Goal: Task Accomplishment & Management: Use online tool/utility

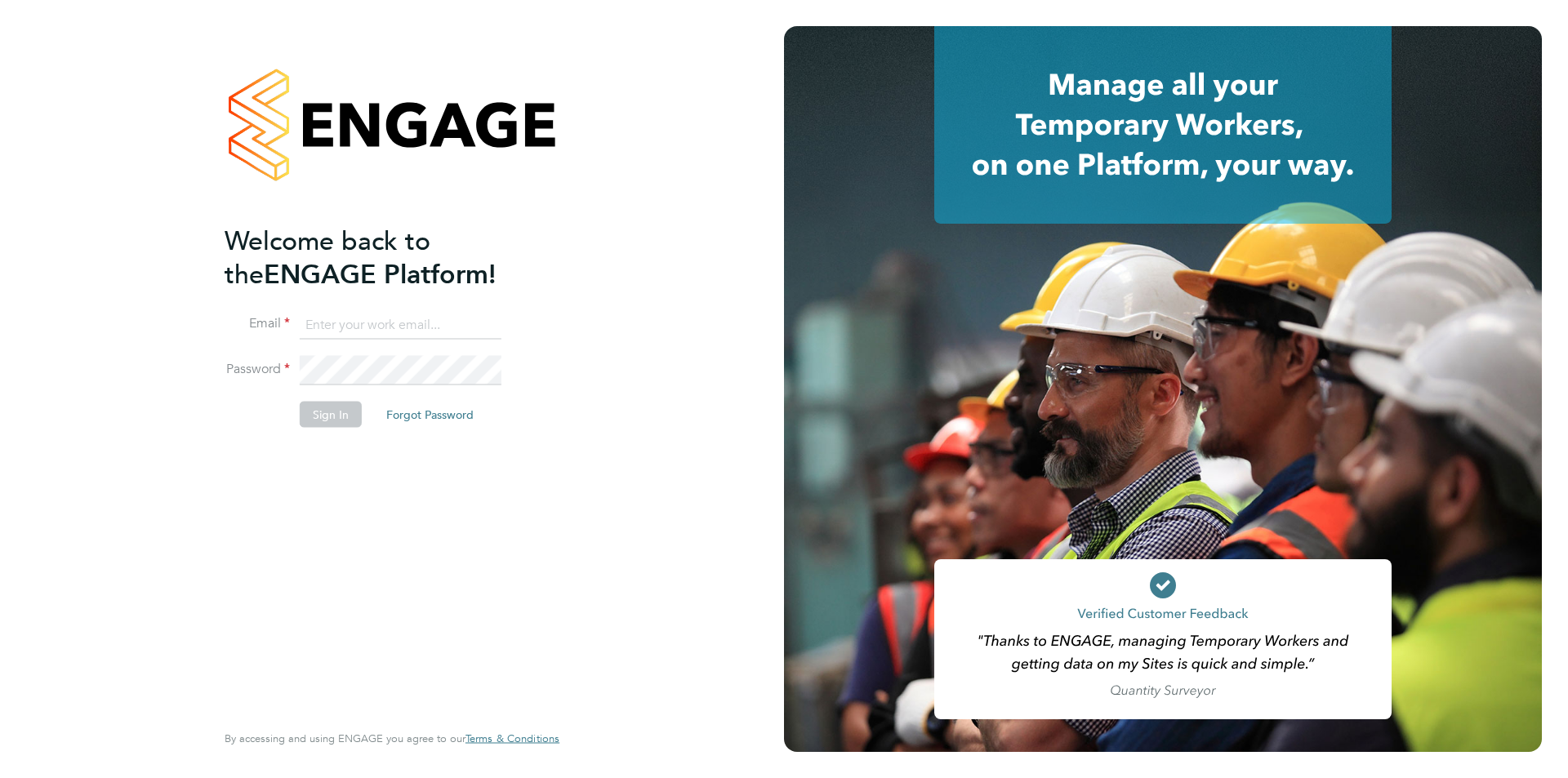
click at [391, 313] on input at bounding box center [400, 325] width 202 height 29
type input "amy.garcia@danielowen.co.uk"
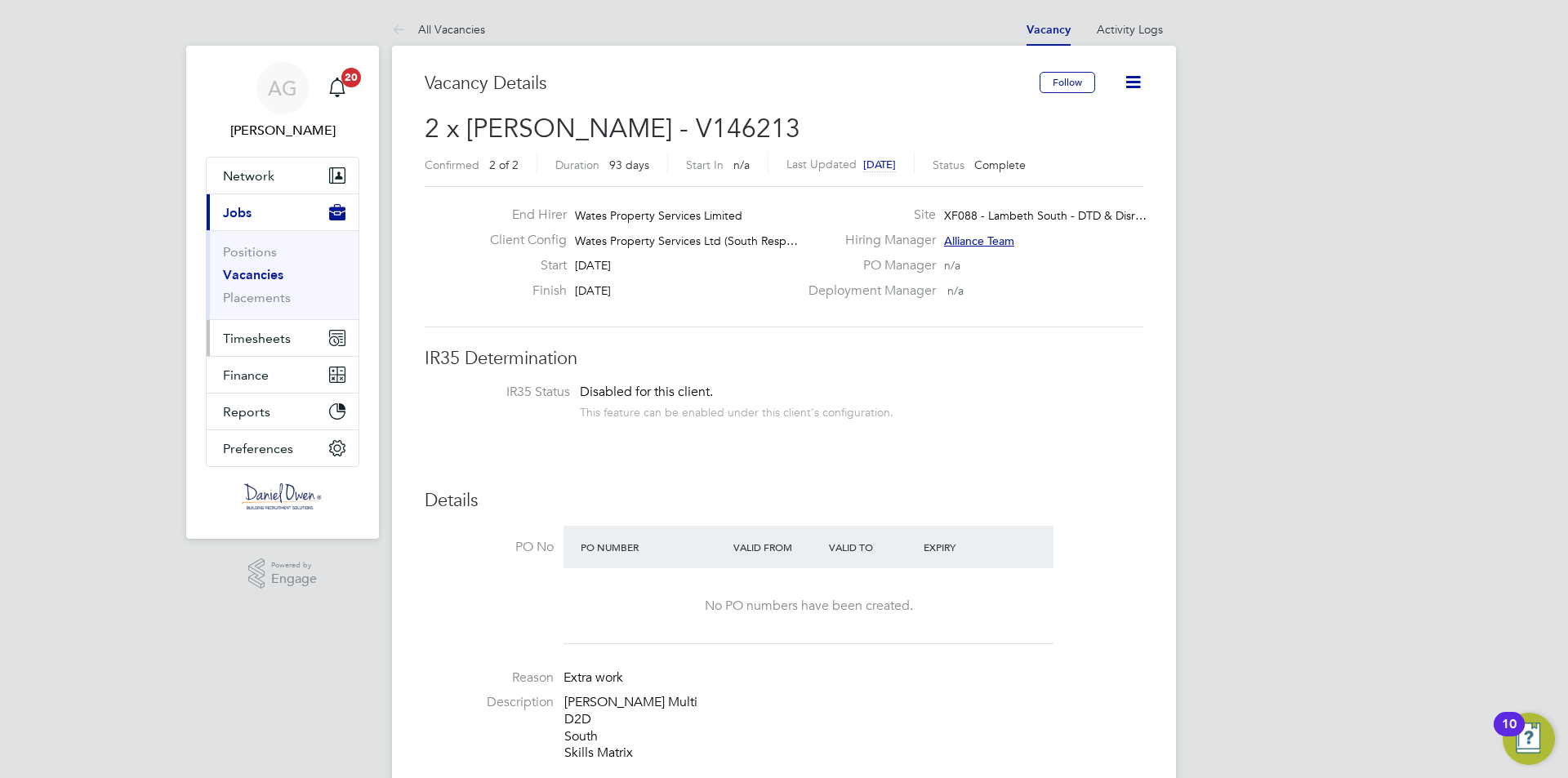
click at [267, 341] on span "Timesheets" at bounding box center [257, 339] width 68 height 16
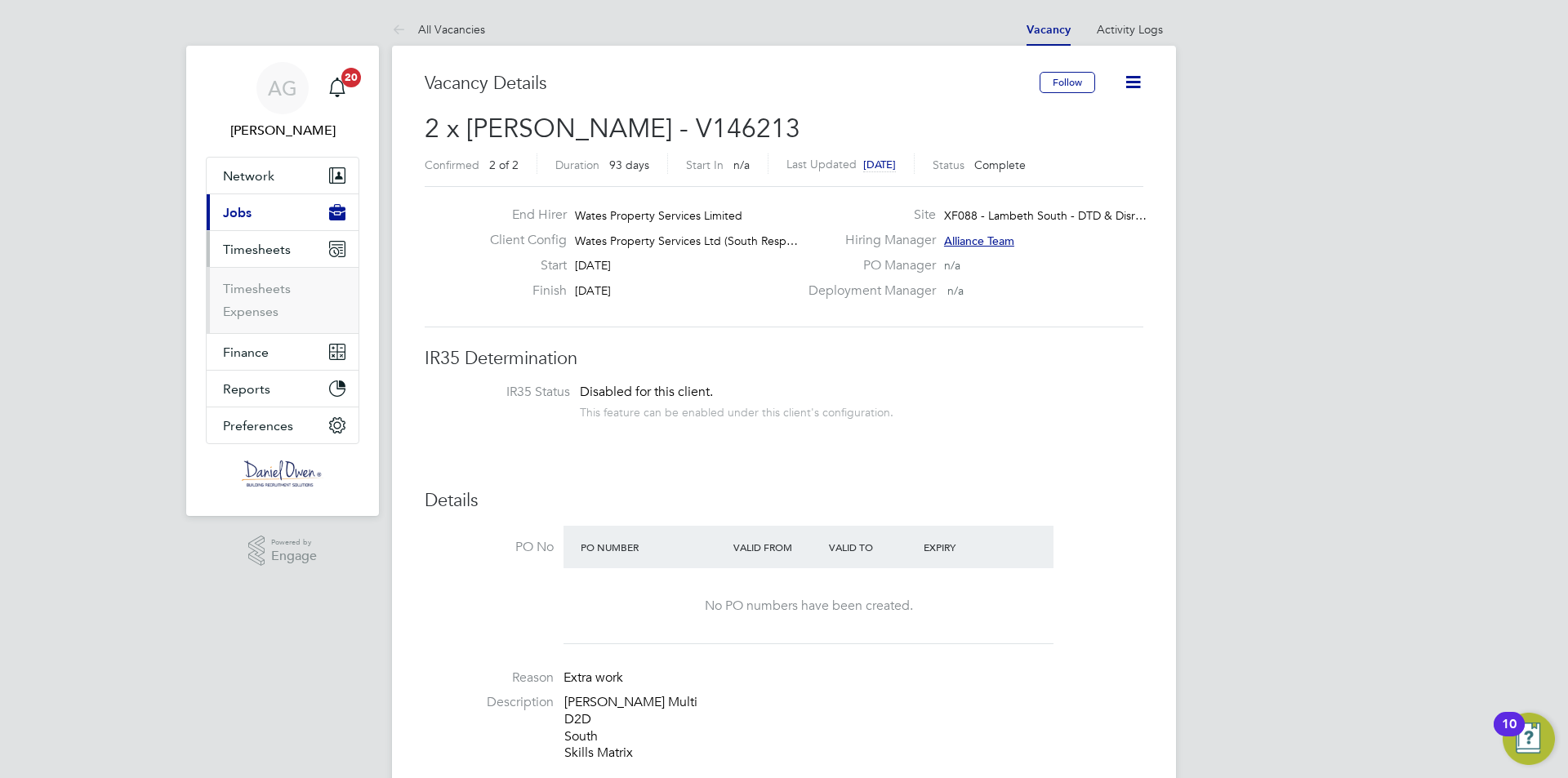
click at [255, 257] on button "Timesheets" at bounding box center [282, 249] width 152 height 36
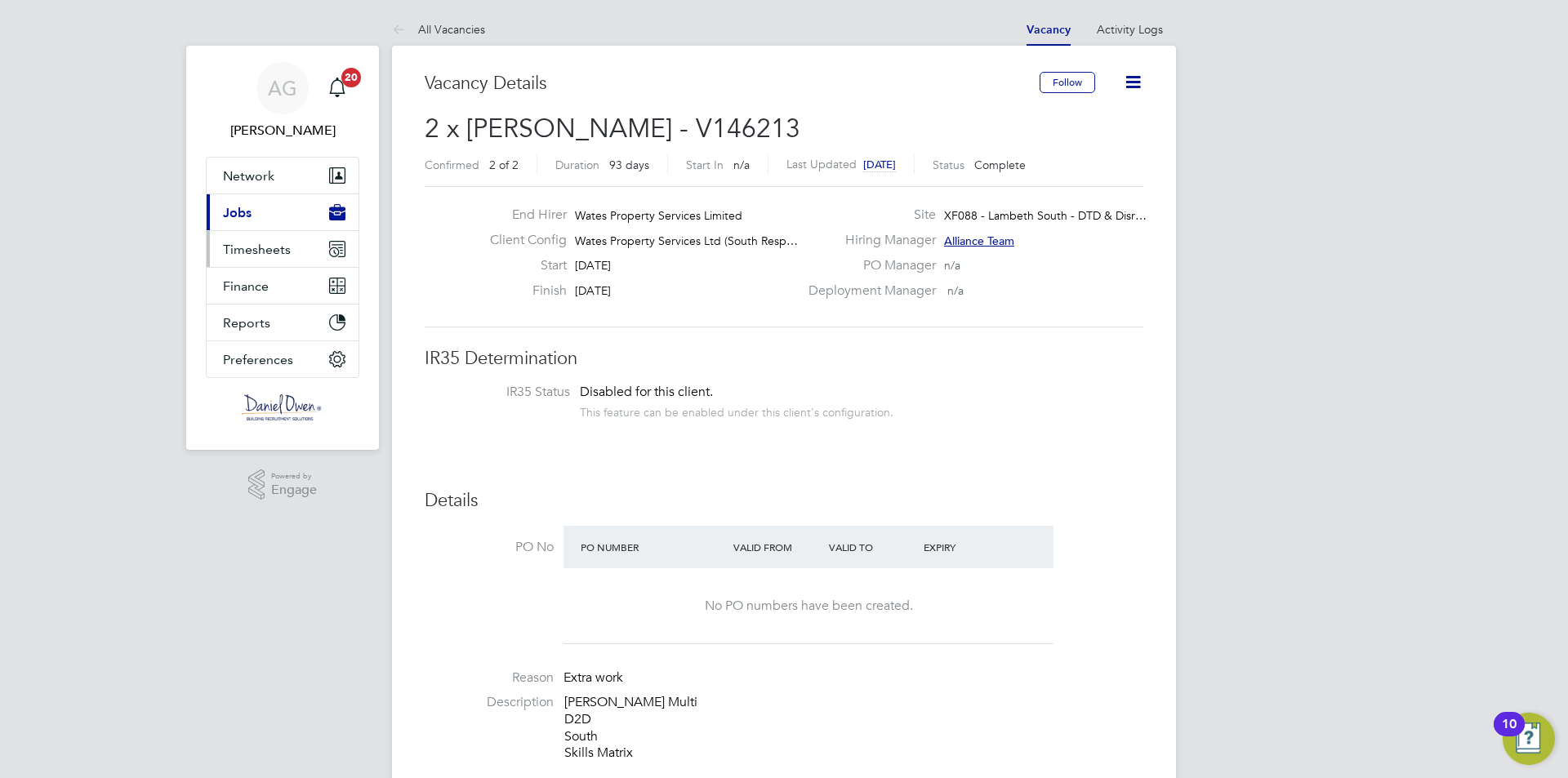
click at [251, 263] on button "Timesheets" at bounding box center [282, 249] width 152 height 36
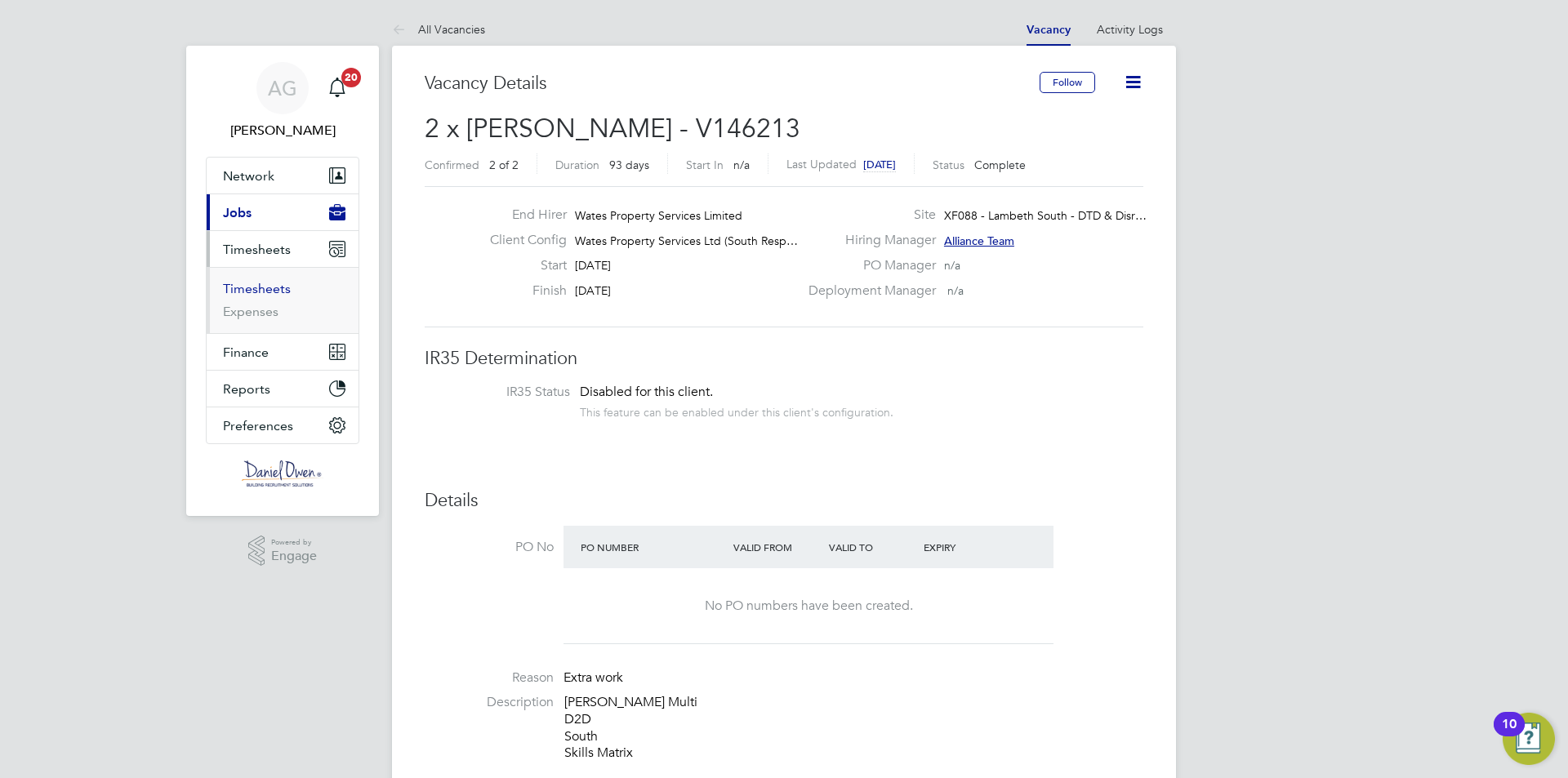
click at [250, 288] on link "Timesheets" at bounding box center [257, 288] width 68 height 16
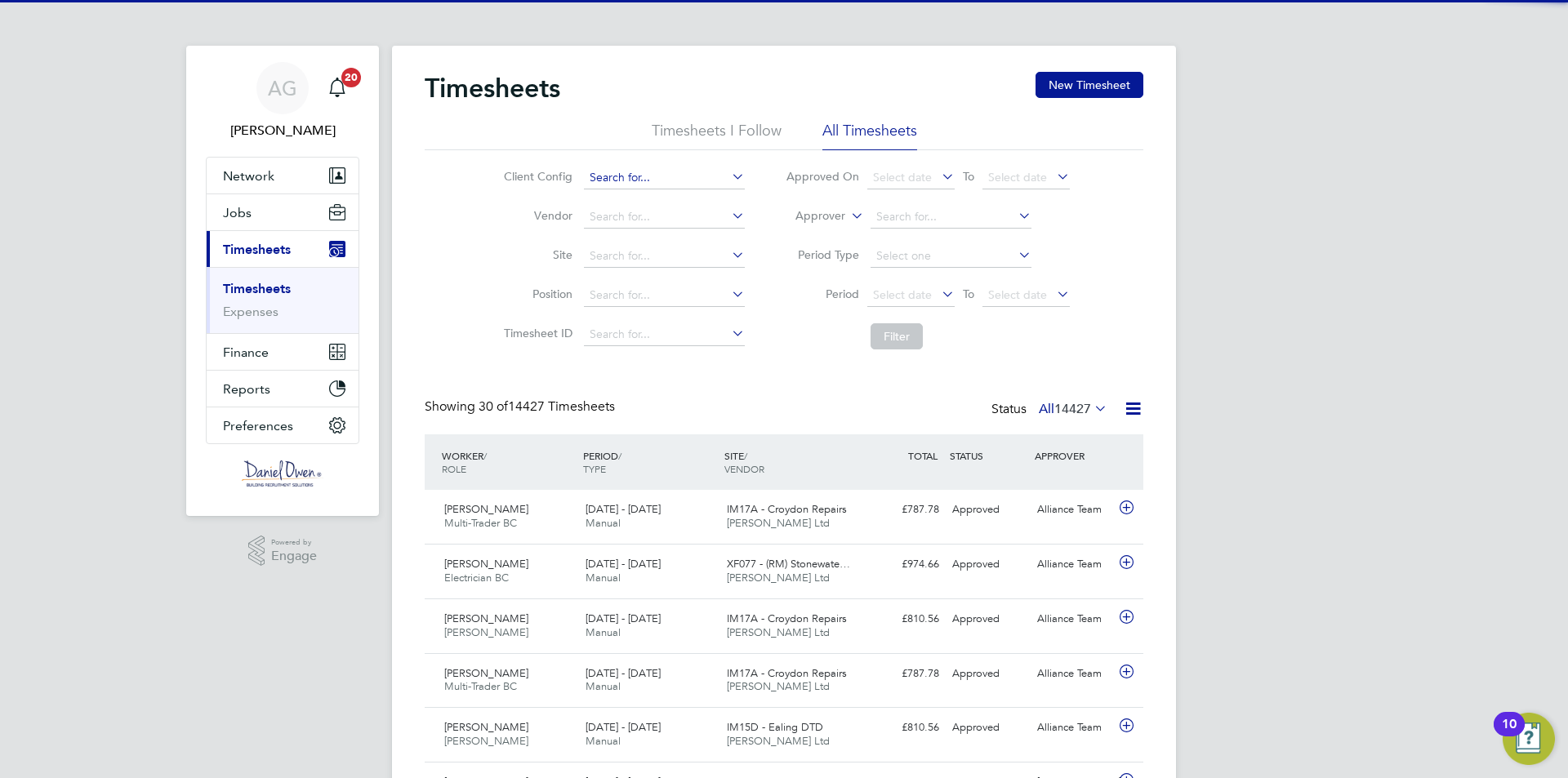
click at [667, 171] on input at bounding box center [663, 178] width 160 height 23
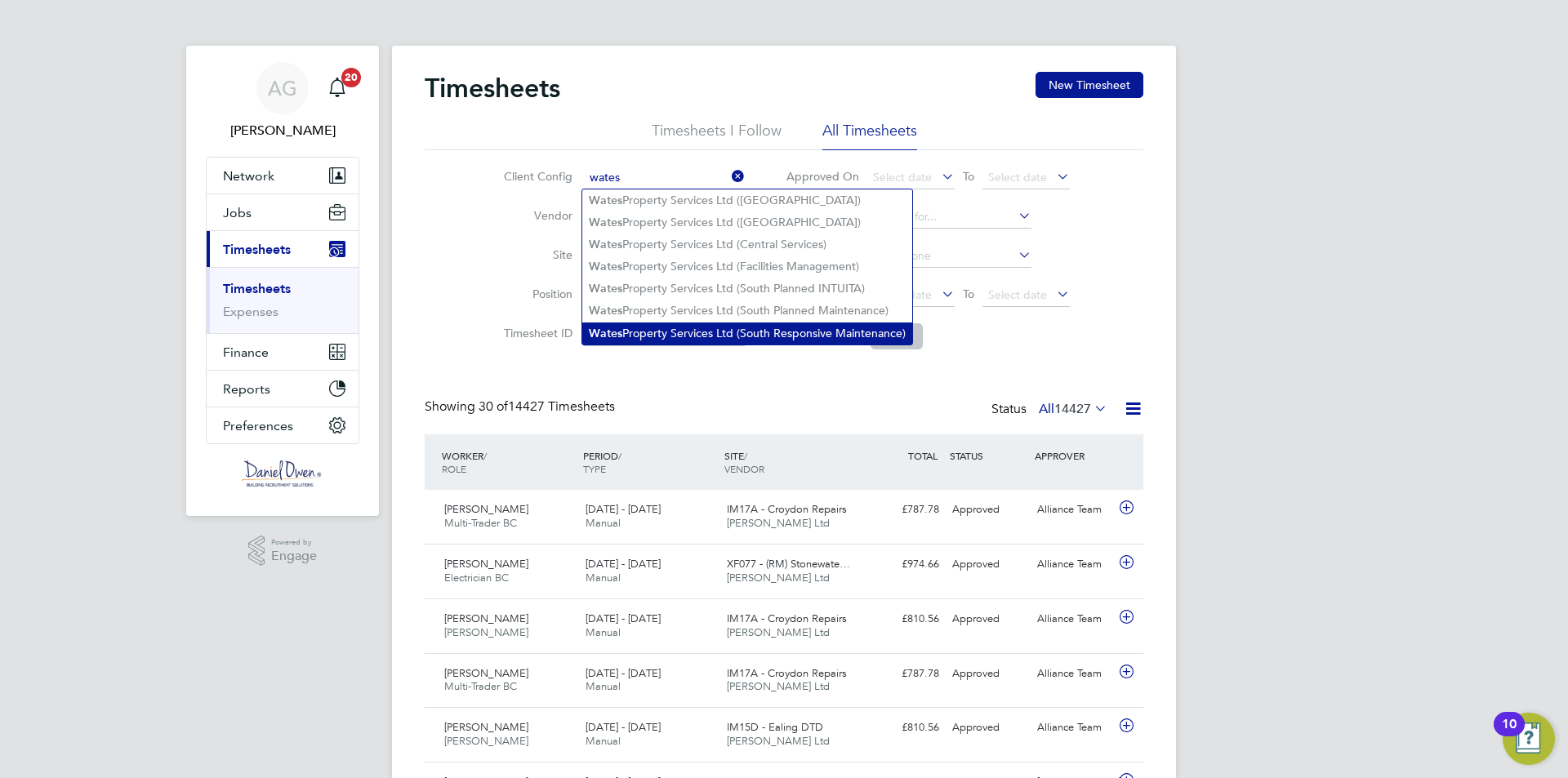
click at [671, 331] on li "Wates Property Services Ltd (South Responsive Maintenance)" at bounding box center [748, 334] width 330 height 23
type input "Wates Property Services Ltd (South Responsive Maintenance)"
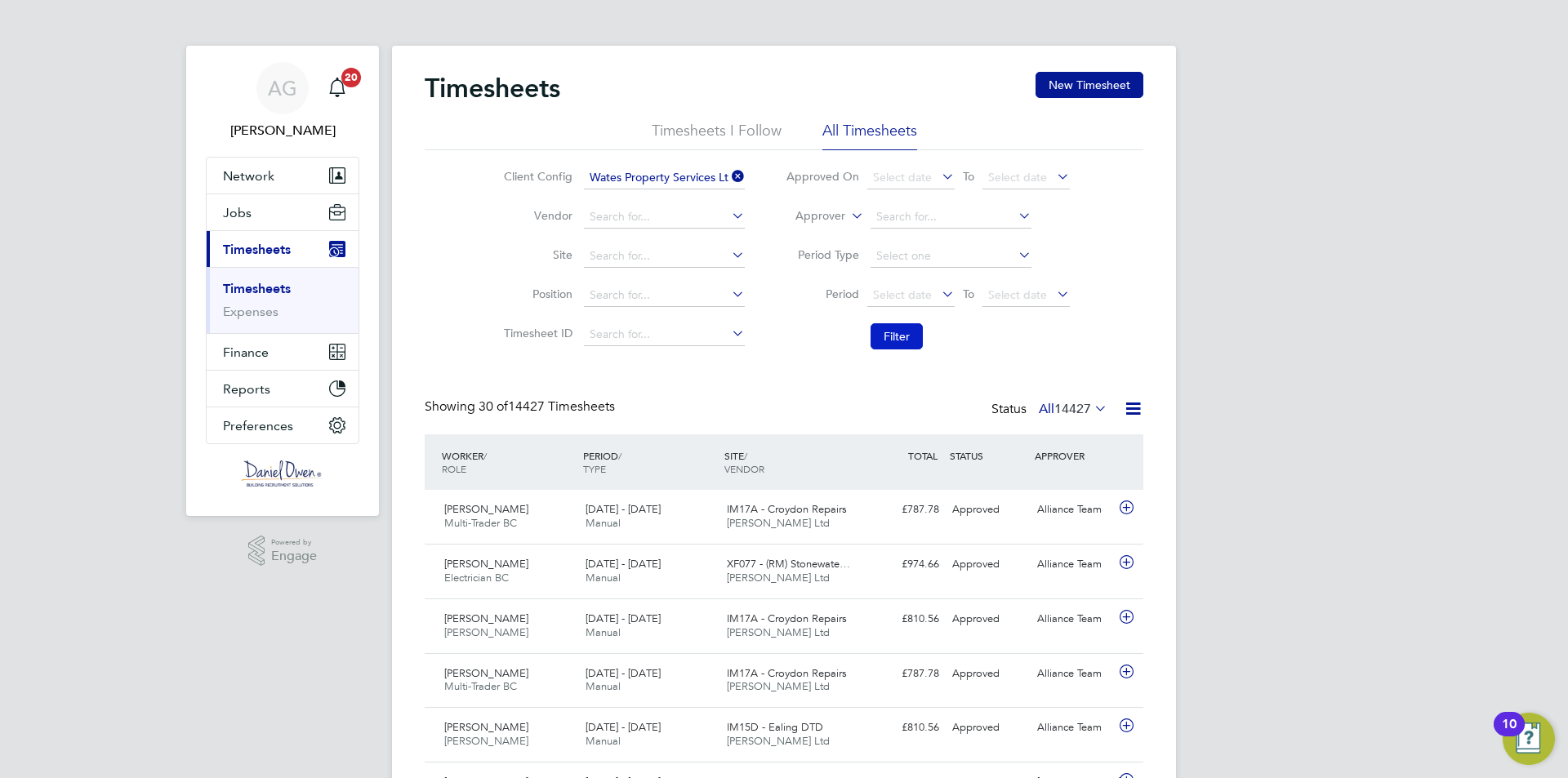
click at [905, 327] on button "Filter" at bounding box center [897, 337] width 53 height 26
click at [709, 522] on div "[DATE] - [DATE] Manual" at bounding box center [649, 517] width 142 height 41
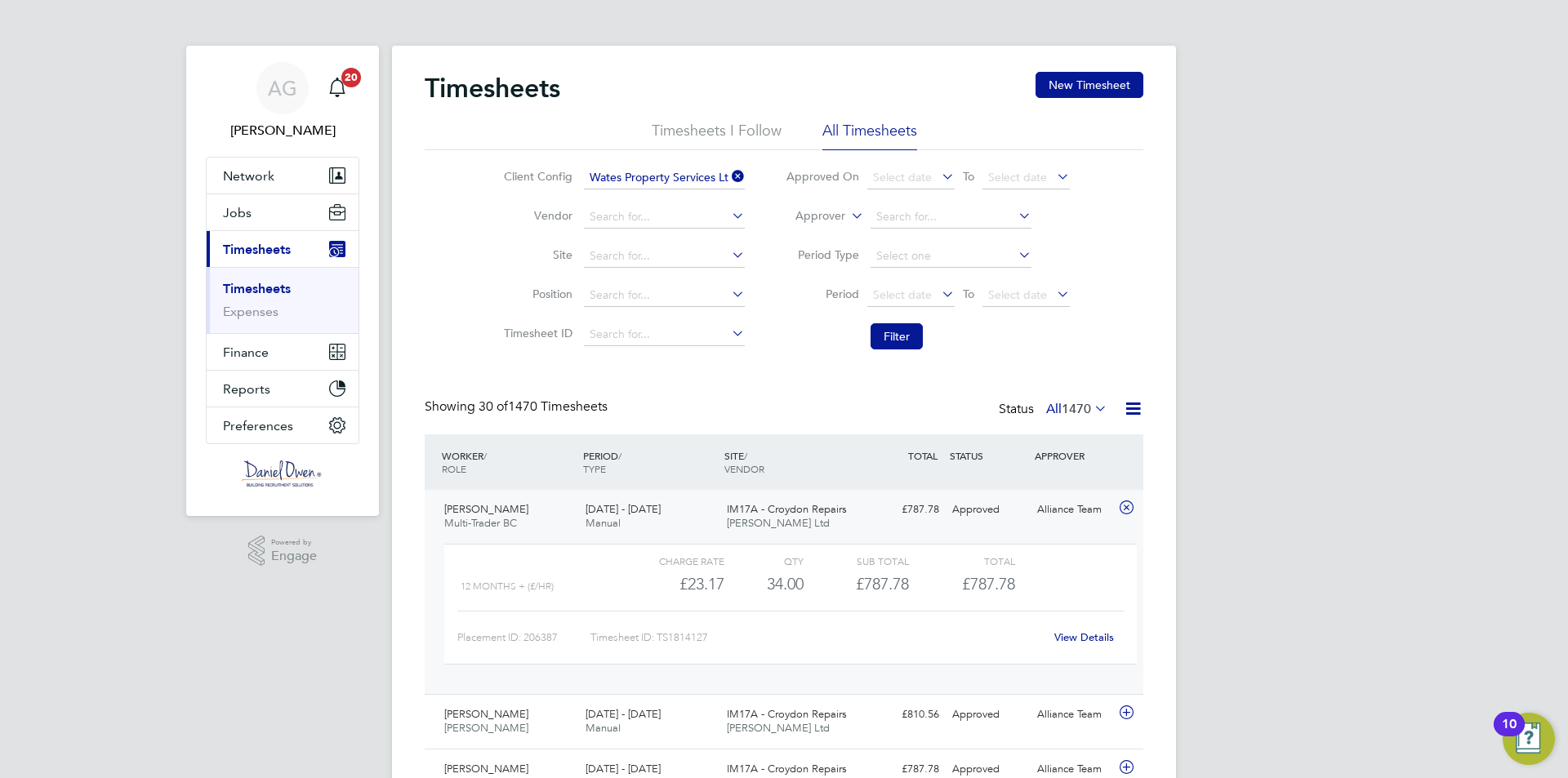
scroll to position [163, 0]
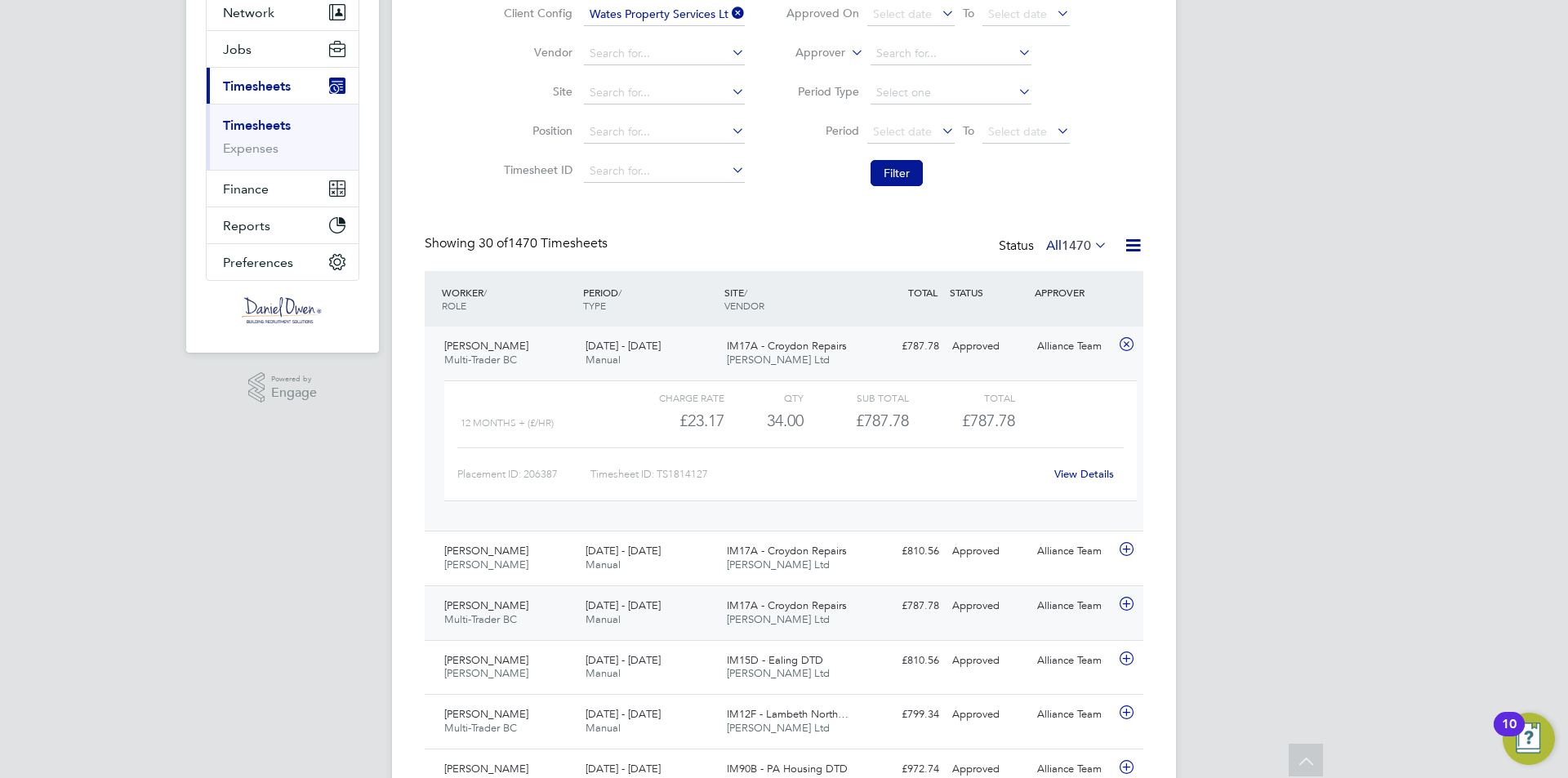
click at [539, 623] on div "[PERSON_NAME] Multi-Trader BC [DATE] - [DATE]" at bounding box center [509, 614] width 142 height 41
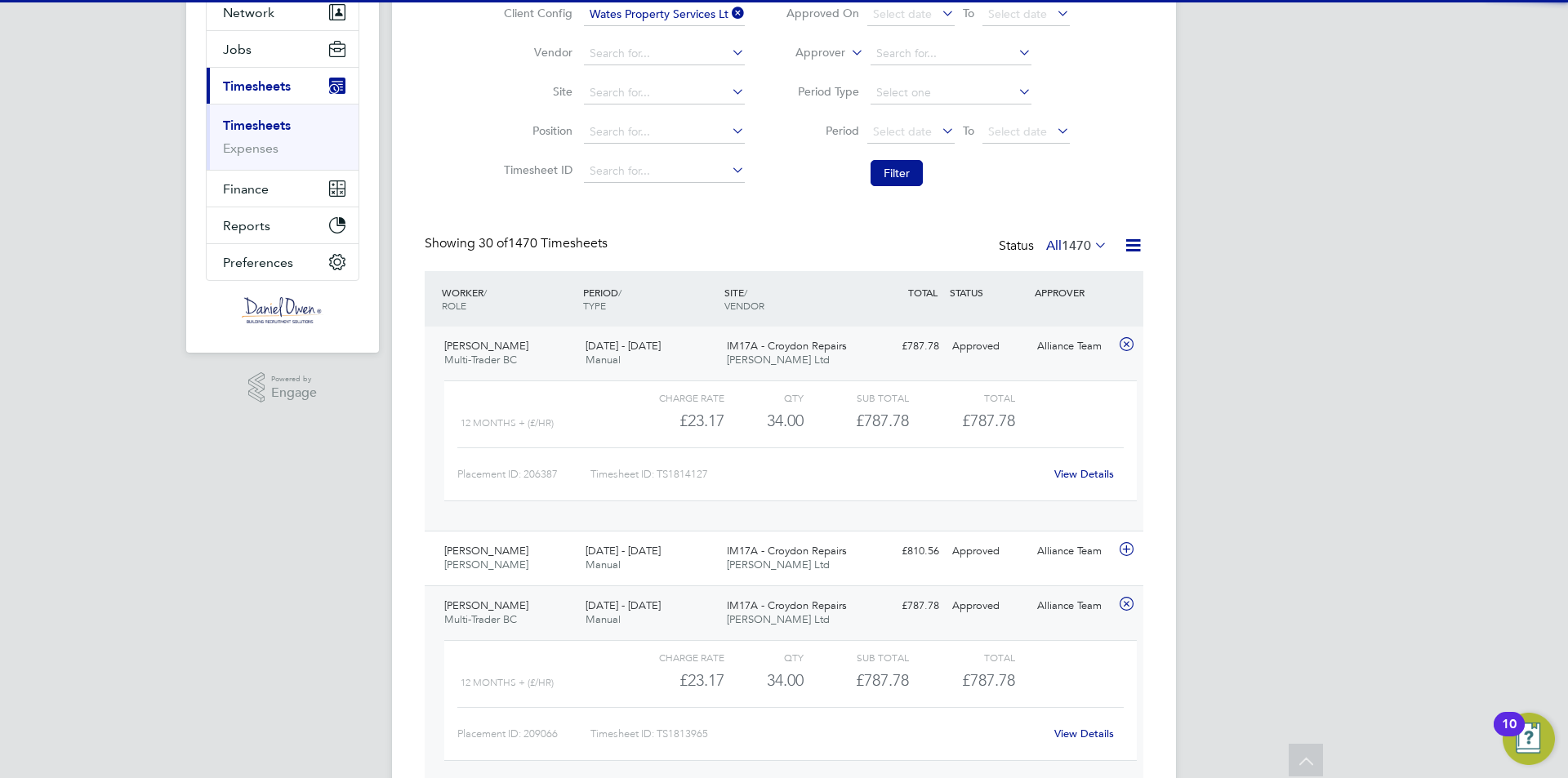
scroll to position [327, 0]
